Goal: Obtain resource: Download file/media

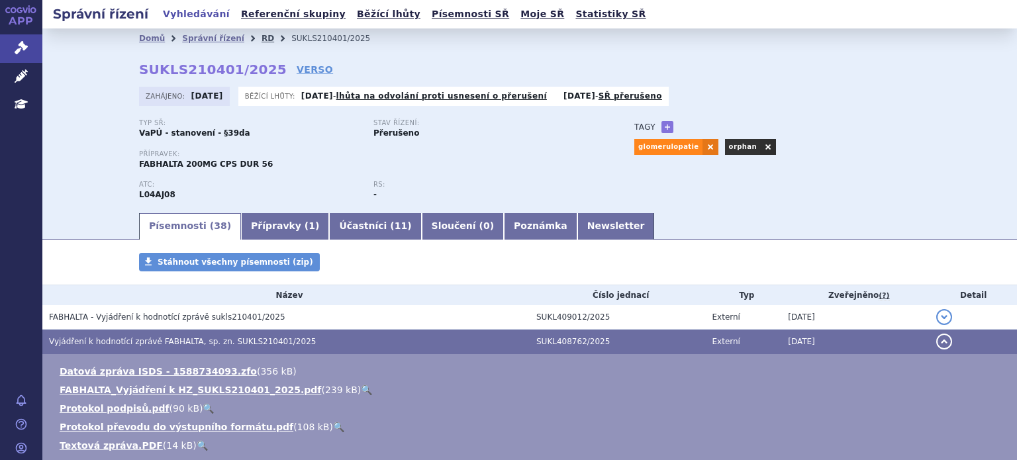
click at [262, 38] on link "RD" at bounding box center [268, 38] width 13 height 9
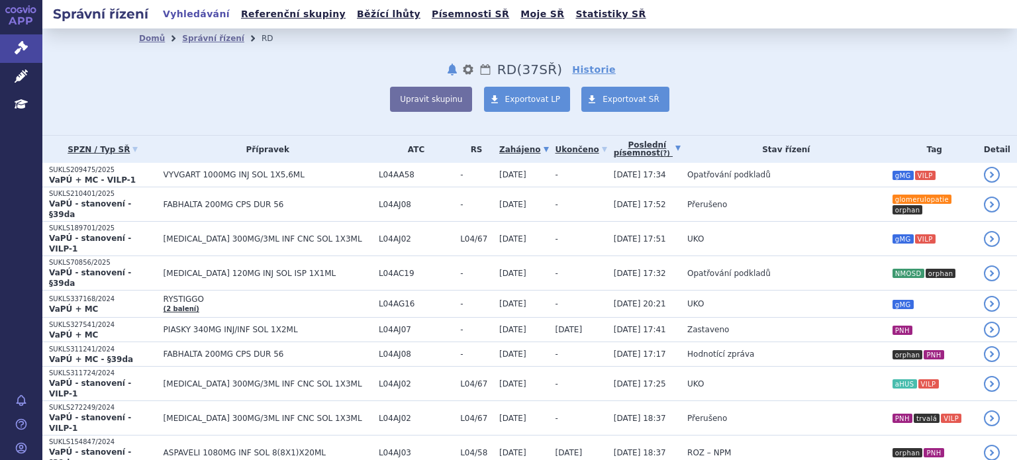
click at [614, 149] on link "Poslední písemnost (?)" at bounding box center [647, 149] width 67 height 27
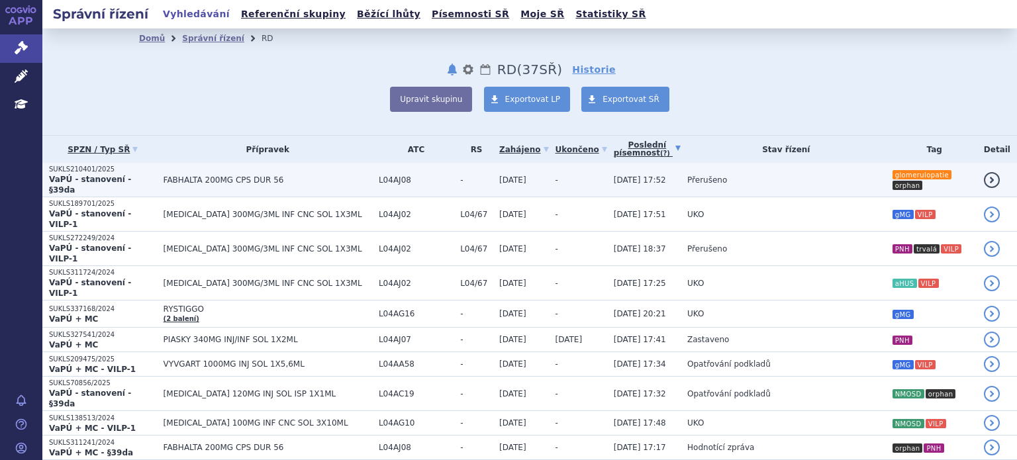
click at [687, 177] on span "Přerušeno" at bounding box center [707, 179] width 40 height 9
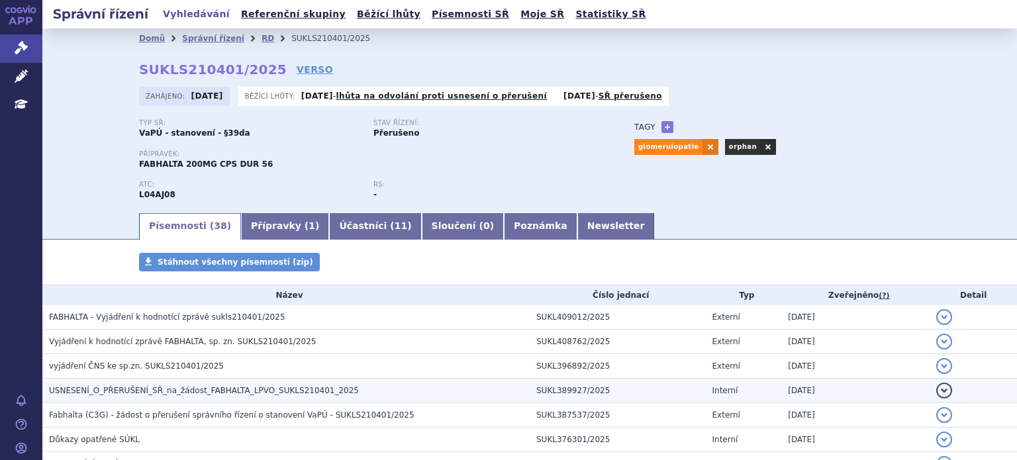
scroll to position [66, 0]
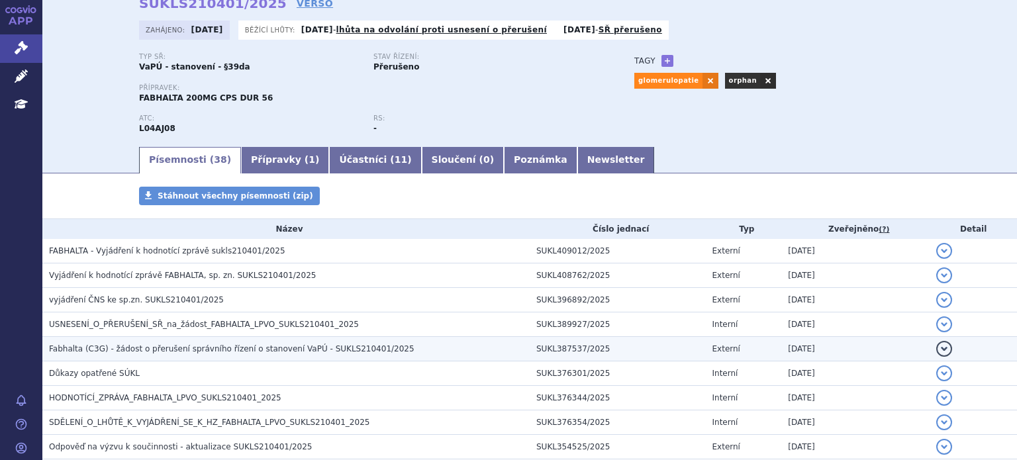
click at [270, 349] on span "Fabhalta (C3G) - žádost o přerušení správního řízení o stanovení VaPÚ - SUKLS21…" at bounding box center [232, 348] width 366 height 9
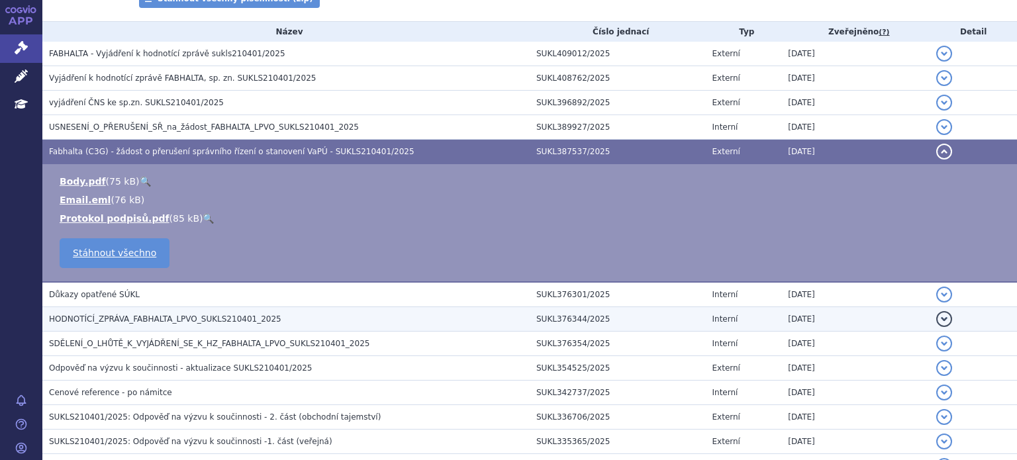
scroll to position [265, 0]
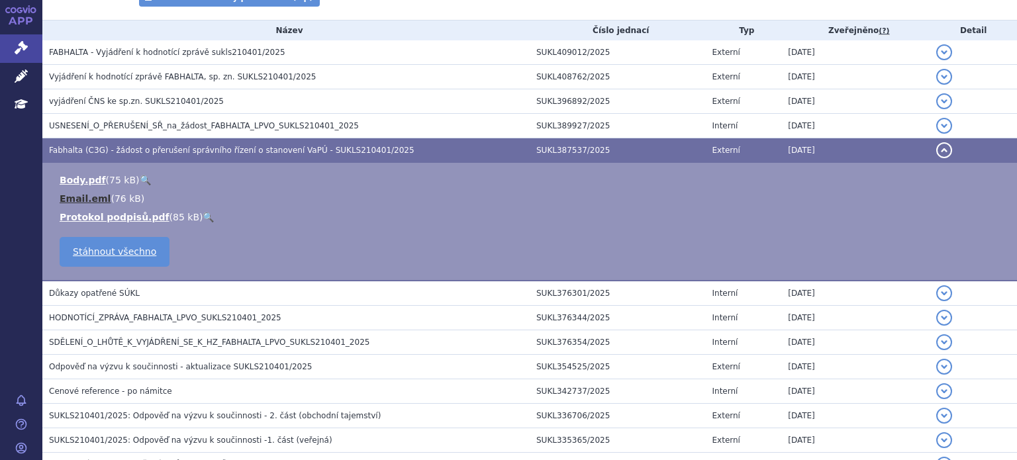
click at [90, 194] on link "Email.eml" at bounding box center [85, 198] width 51 height 11
